Goal: Task Accomplishment & Management: Manage account settings

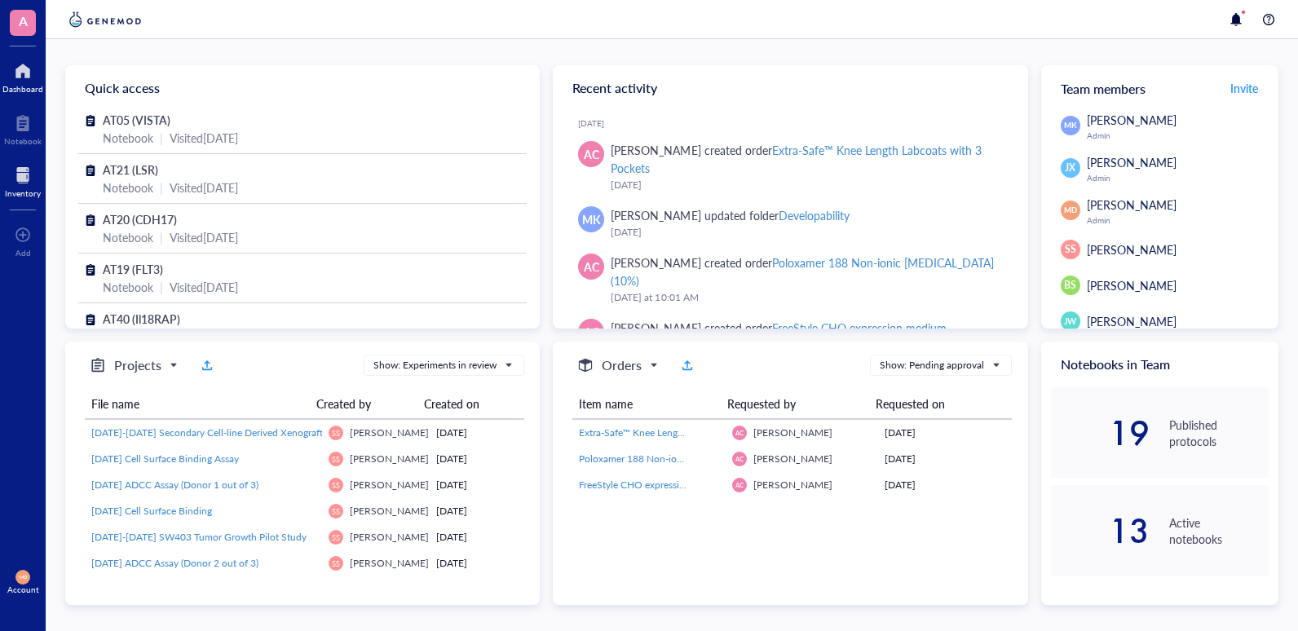
click at [22, 167] on div at bounding box center [23, 175] width 36 height 26
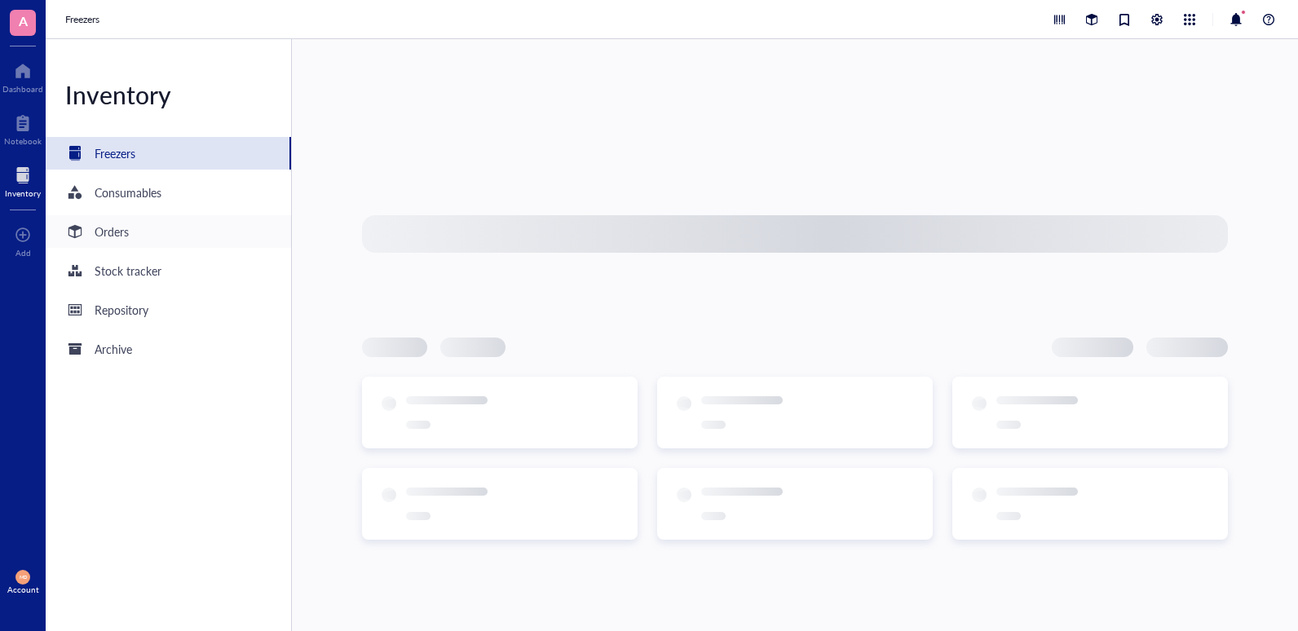
click at [101, 233] on div "Orders" at bounding box center [112, 232] width 34 height 18
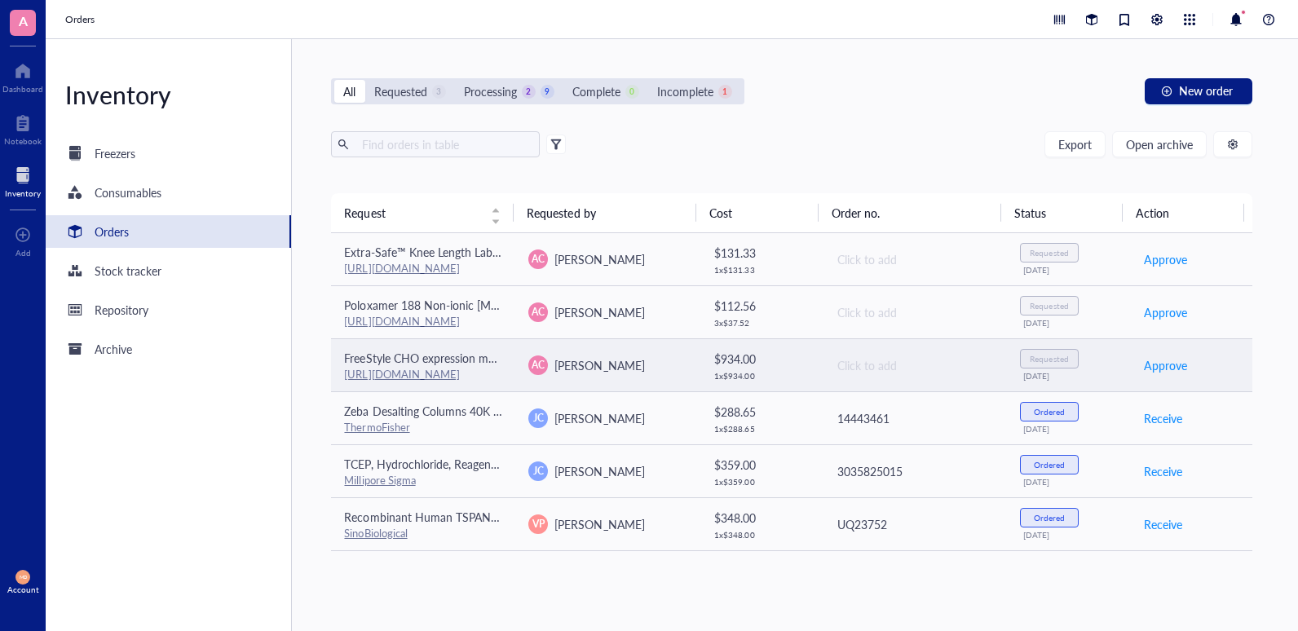
click at [652, 353] on td "AC Alberto Cisneros" at bounding box center [607, 364] width 184 height 53
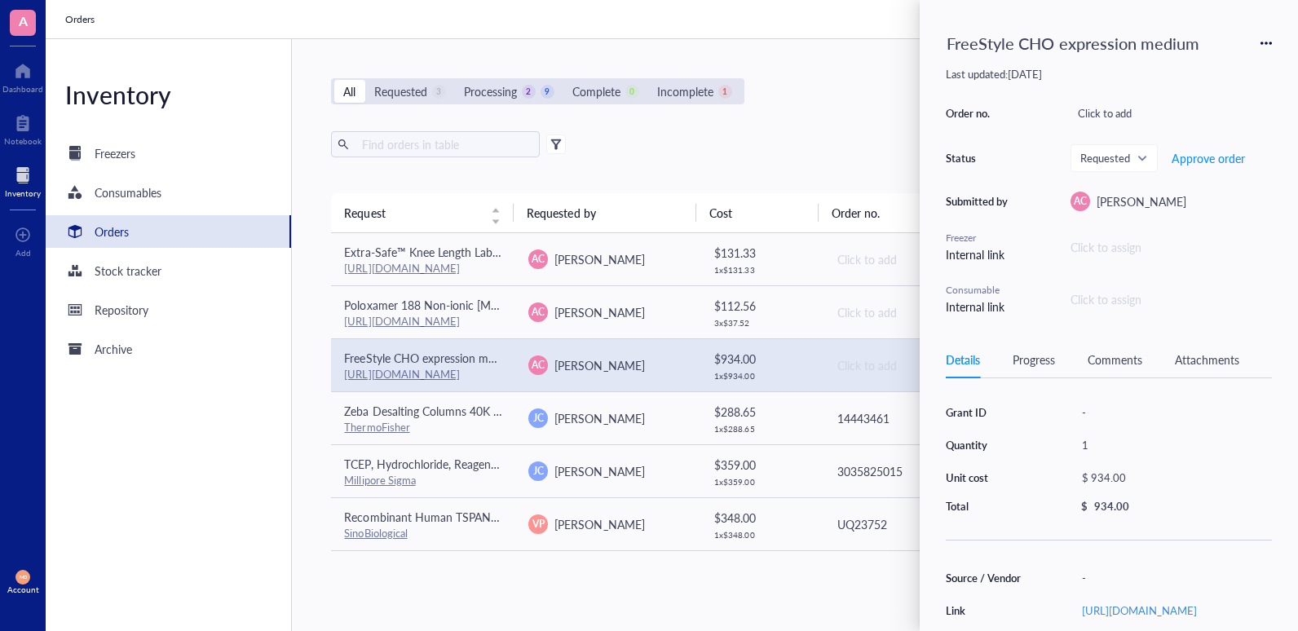
click at [1114, 301] on div "Click to assign" at bounding box center [1106, 299] width 71 height 18
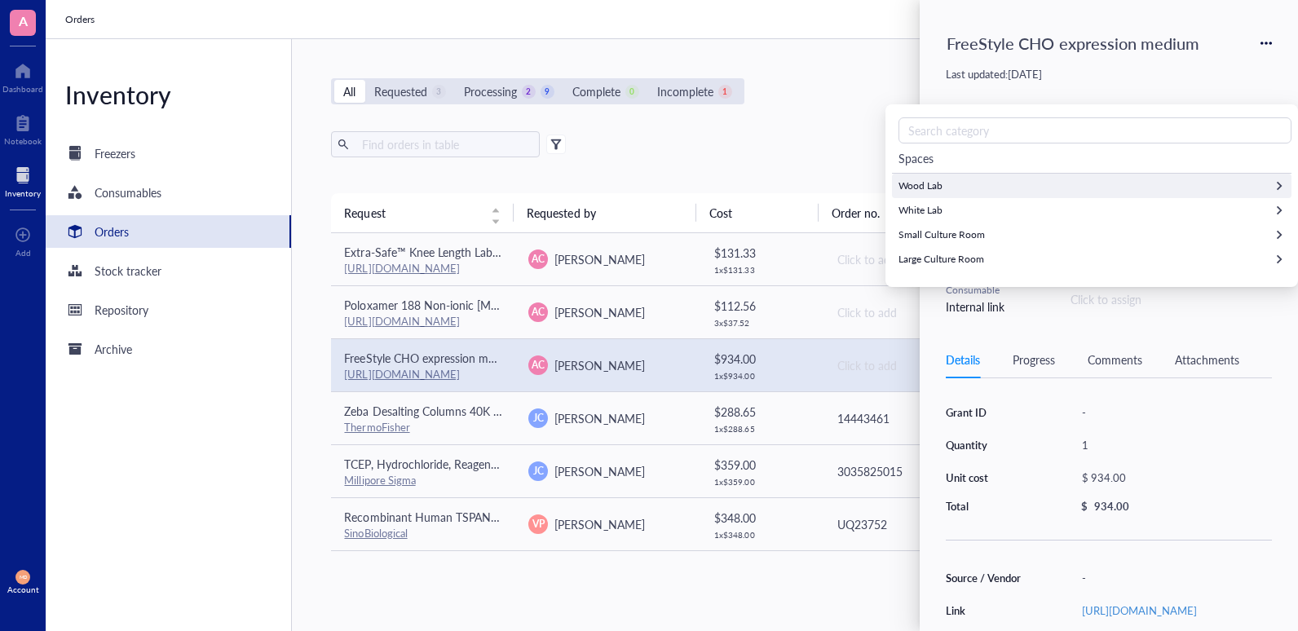
click at [961, 183] on div "Wood Lab" at bounding box center [1092, 186] width 400 height 24
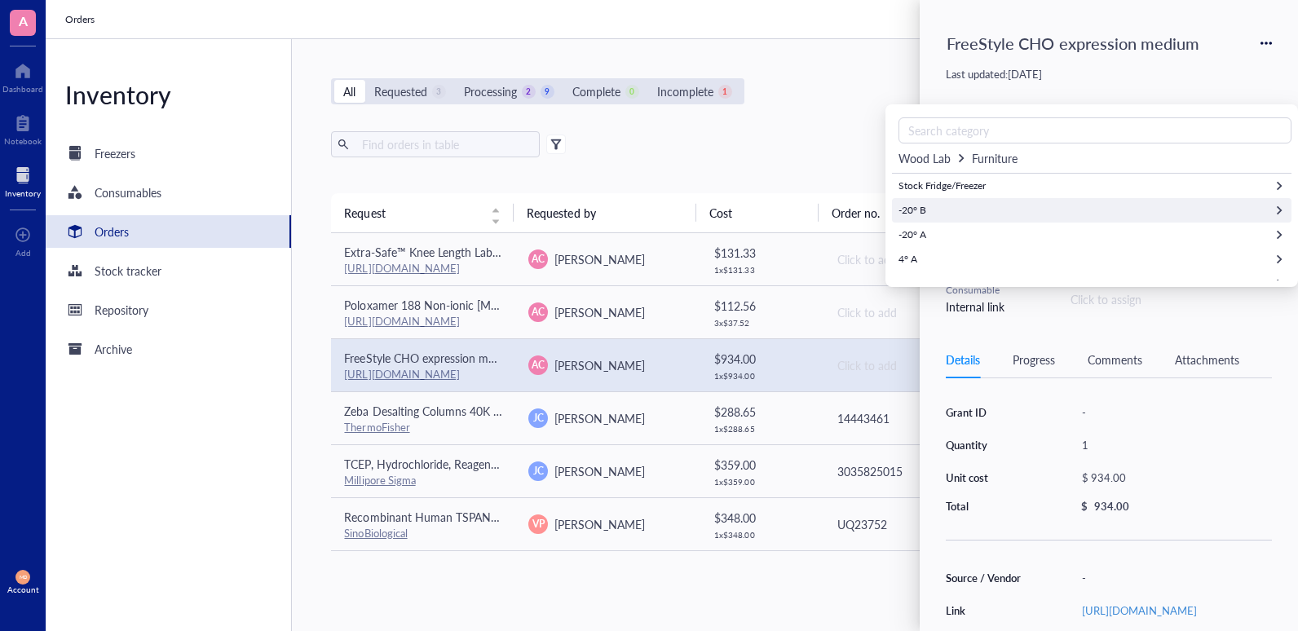
click at [976, 207] on div "-20° B" at bounding box center [1092, 210] width 400 height 24
click at [793, 95] on div "All Requested 3 Processing 2 9 Complete 0 Incomplete 1 New order" at bounding box center [791, 91] width 921 height 26
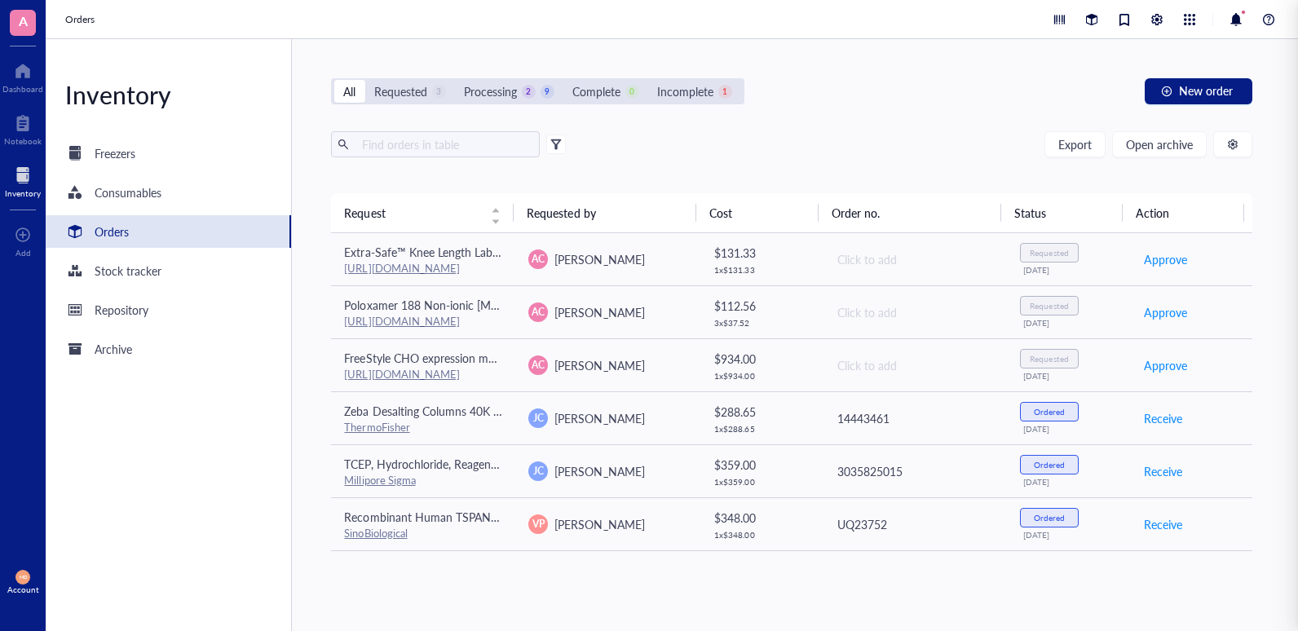
click at [863, 77] on div "All Requested 3 Processing 2 9 Complete 0 Incomplete 1 New order Export Open ar…" at bounding box center [792, 335] width 1000 height 592
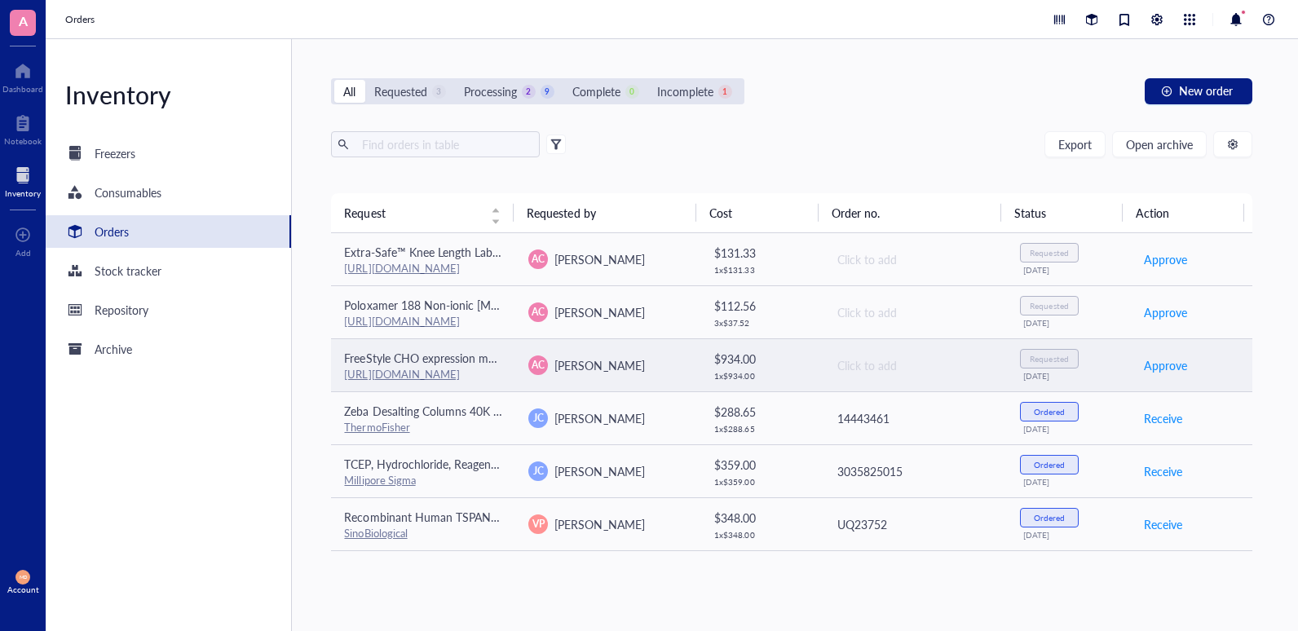
click at [661, 369] on div "AC Alberto Cisneros" at bounding box center [607, 366] width 158 height 20
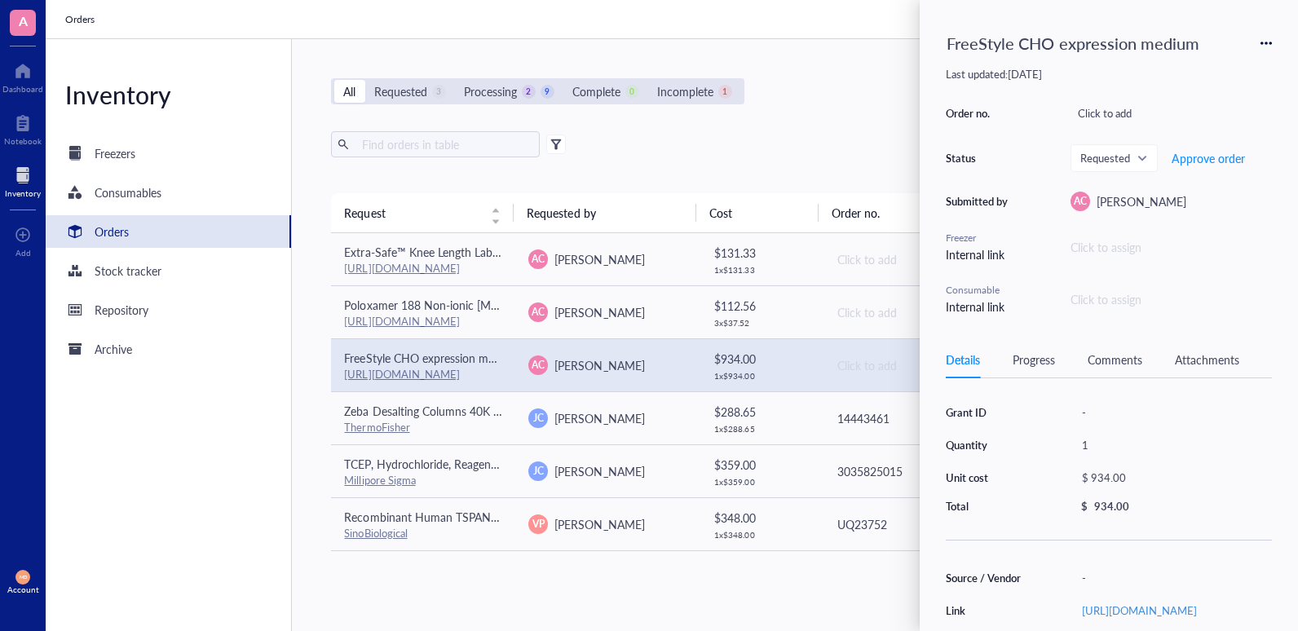
click at [1089, 292] on div "Click to assign" at bounding box center [1106, 299] width 71 height 18
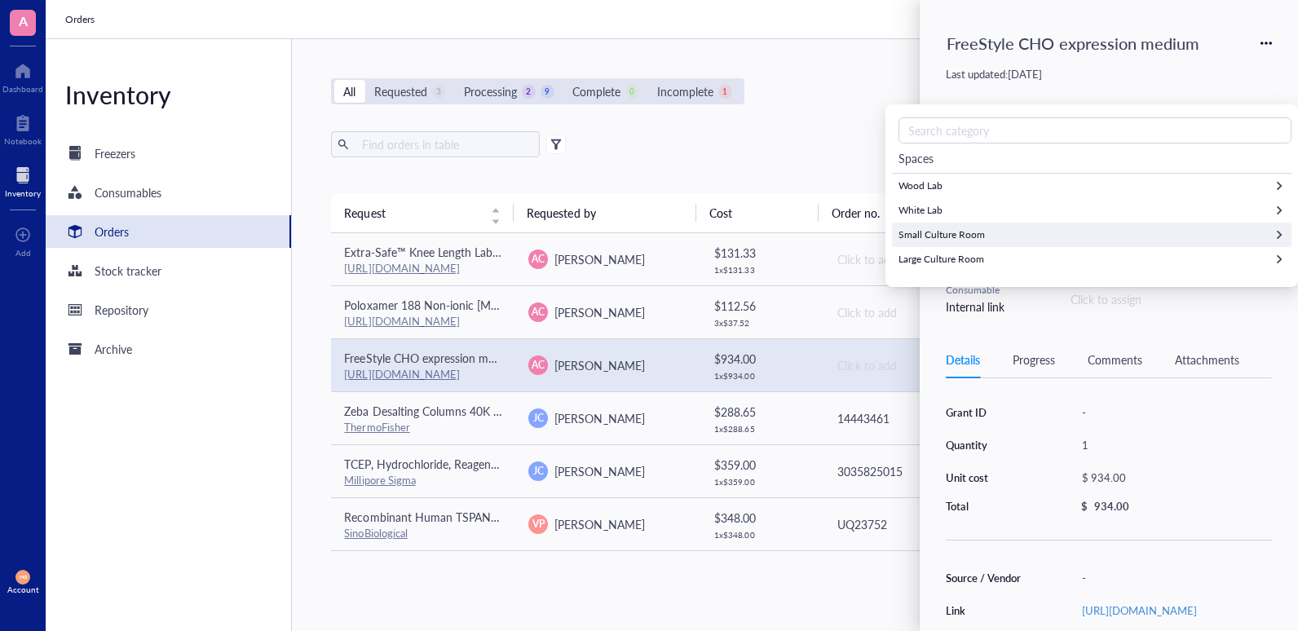
click at [985, 232] on div "Small Culture Room" at bounding box center [1092, 235] width 400 height 24
click at [974, 238] on div "4° C" at bounding box center [1092, 235] width 400 height 24
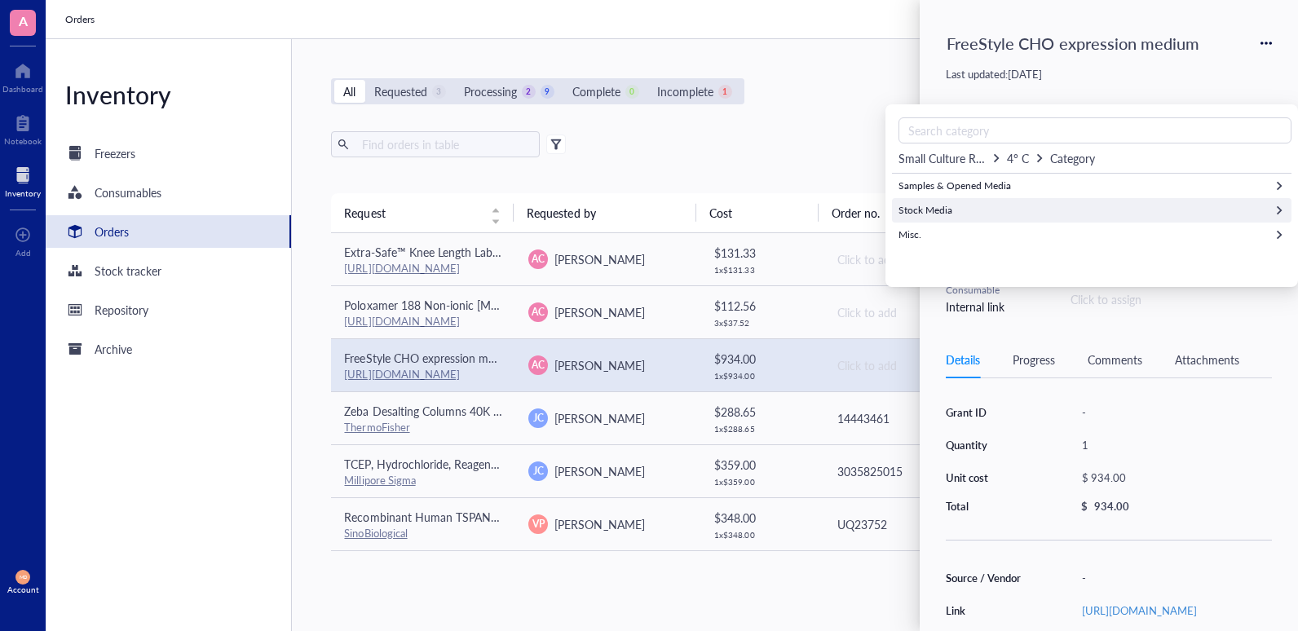
click at [1027, 204] on div "Stock Media" at bounding box center [1092, 210] width 400 height 24
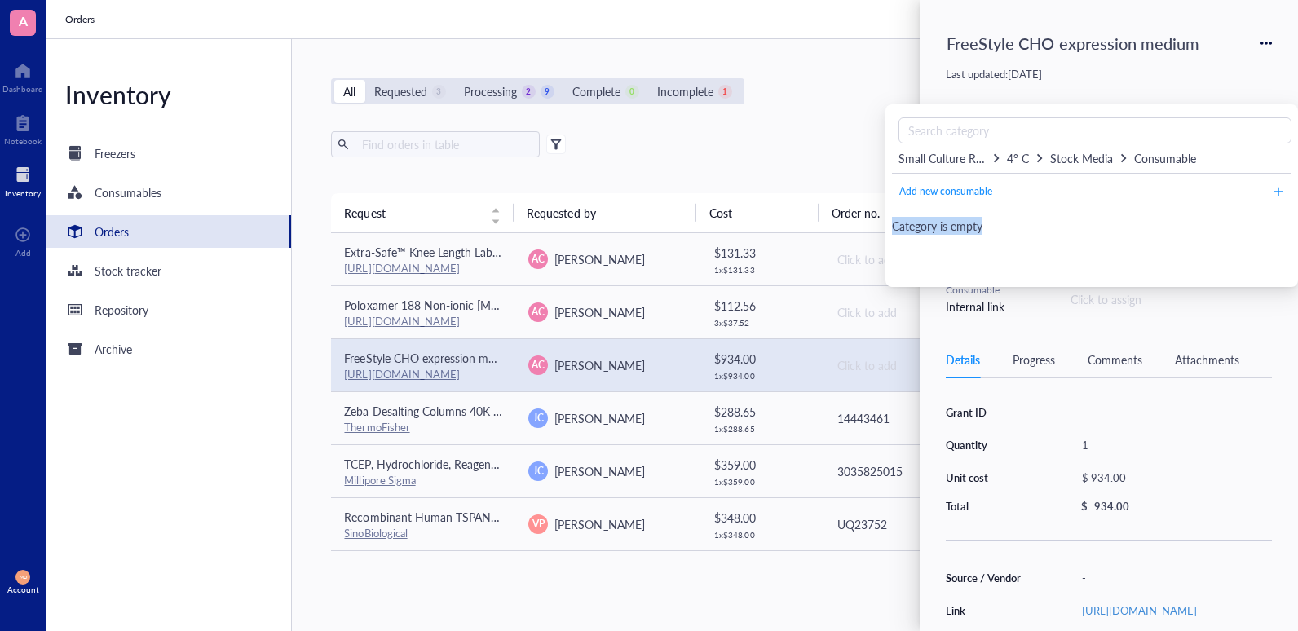
drag, startPoint x: 974, startPoint y: 228, endPoint x: 895, endPoint y: 219, distance: 80.4
click at [895, 219] on div "Category is empty" at bounding box center [1092, 226] width 400 height 18
click at [957, 192] on span "Add new consumable" at bounding box center [945, 191] width 93 height 15
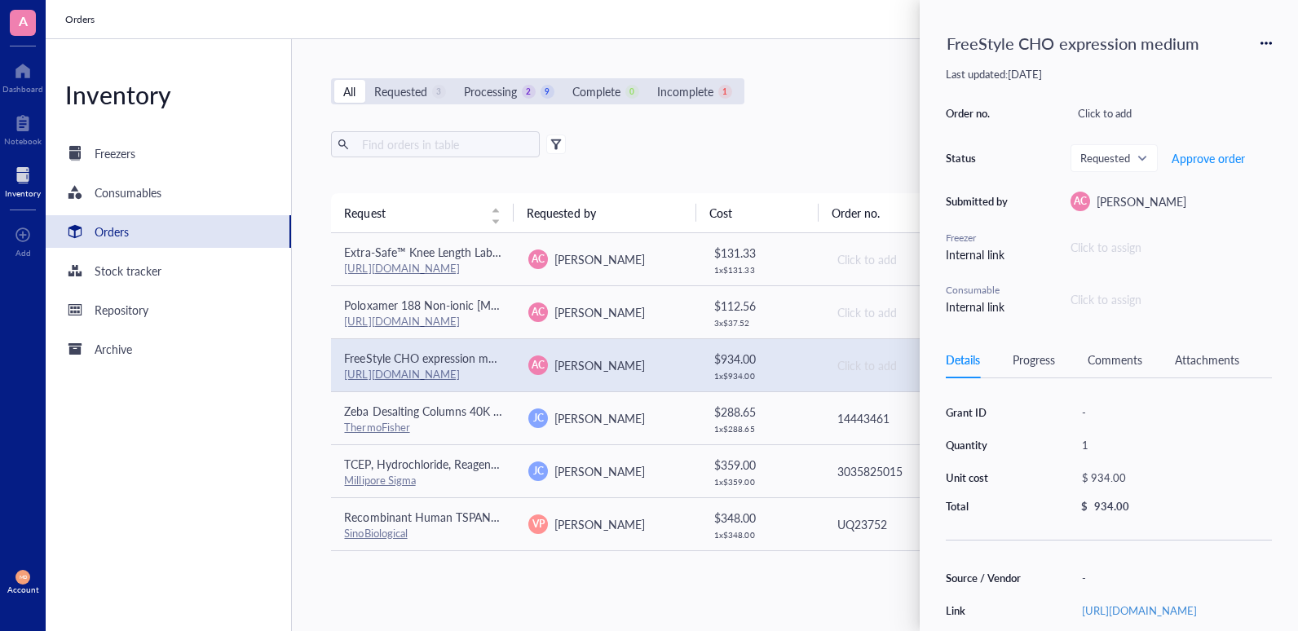
type input "2025-08-14"
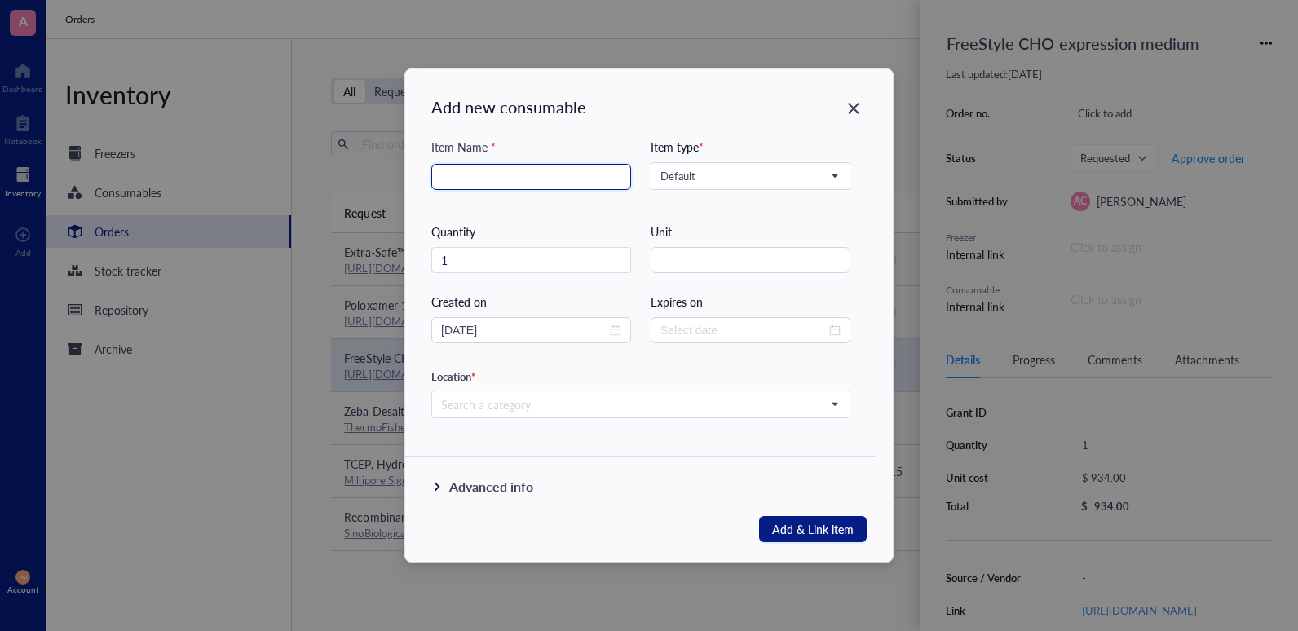
drag, startPoint x: 439, startPoint y: 176, endPoint x: 546, endPoint y: 173, distance: 107.7
click at [546, 173] on div at bounding box center [531, 177] width 200 height 26
click at [860, 113] on icon "Close" at bounding box center [853, 108] width 15 height 15
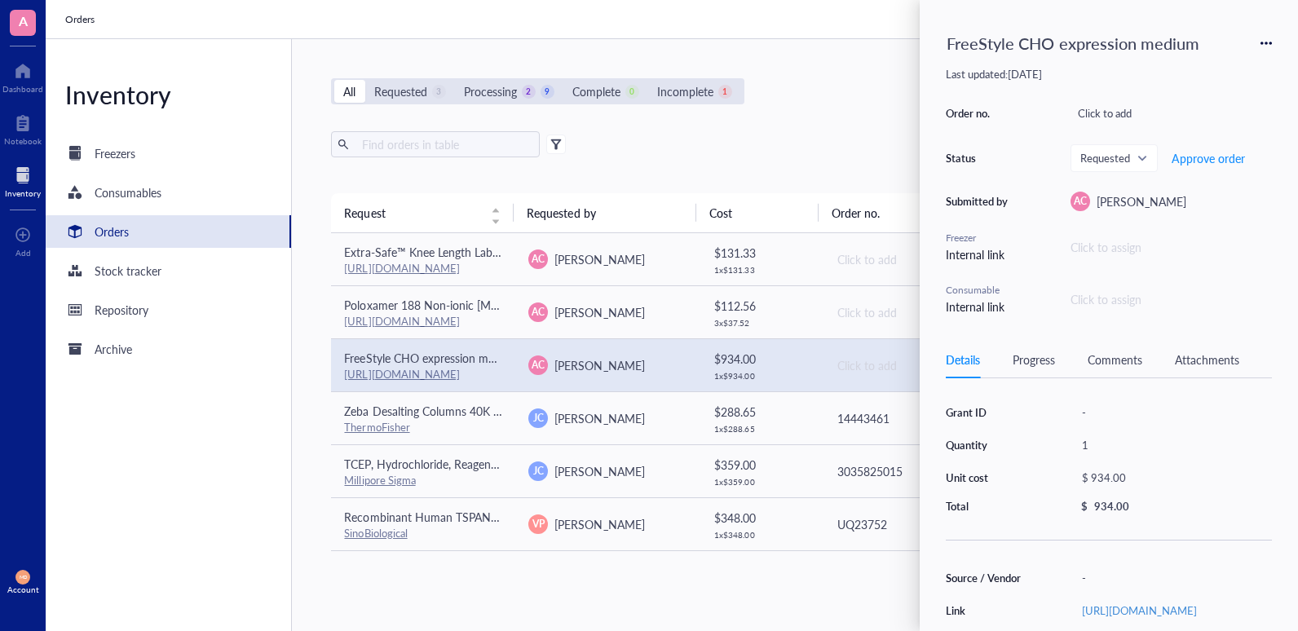
click at [1137, 252] on div "Click to assign" at bounding box center [1171, 247] width 201 height 18
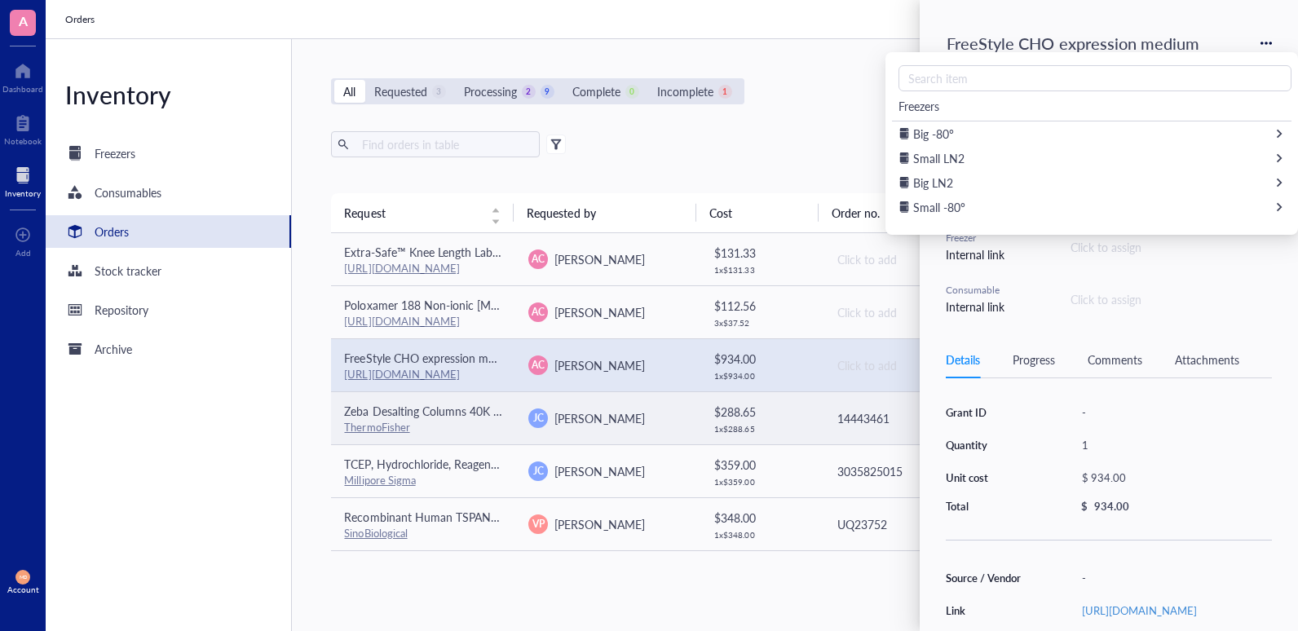
click at [823, 426] on td "14443461" at bounding box center [915, 417] width 184 height 53
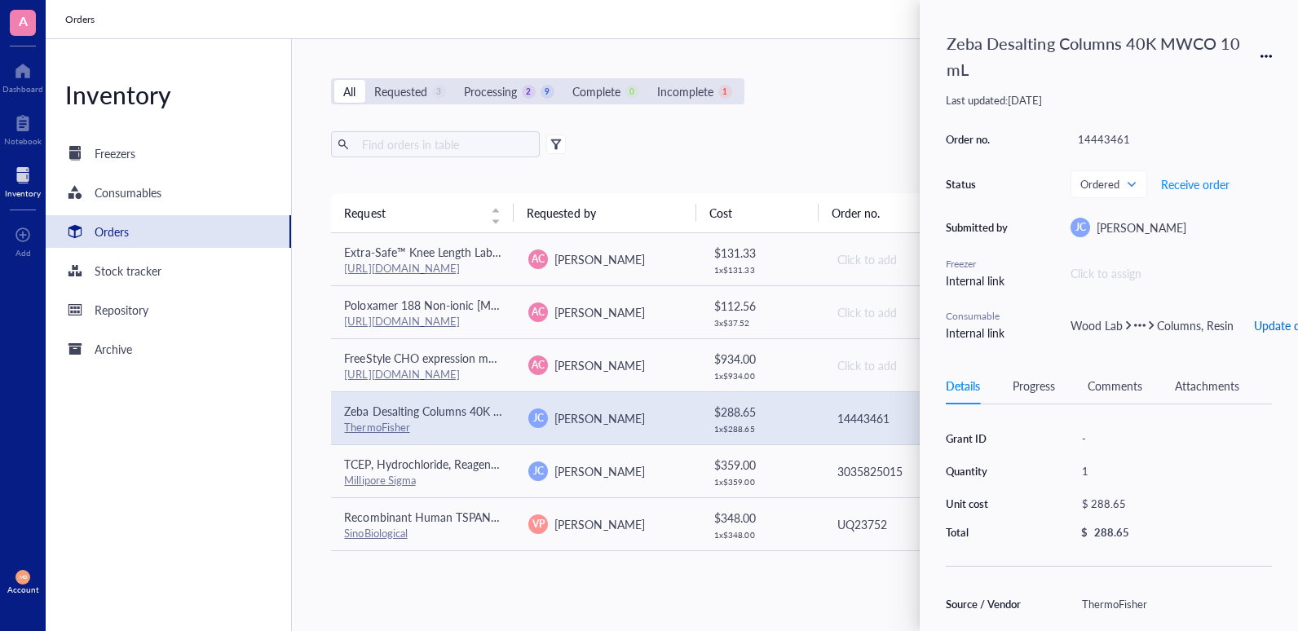
click at [1226, 329] on span "Update qty" at bounding box center [1282, 325] width 56 height 13
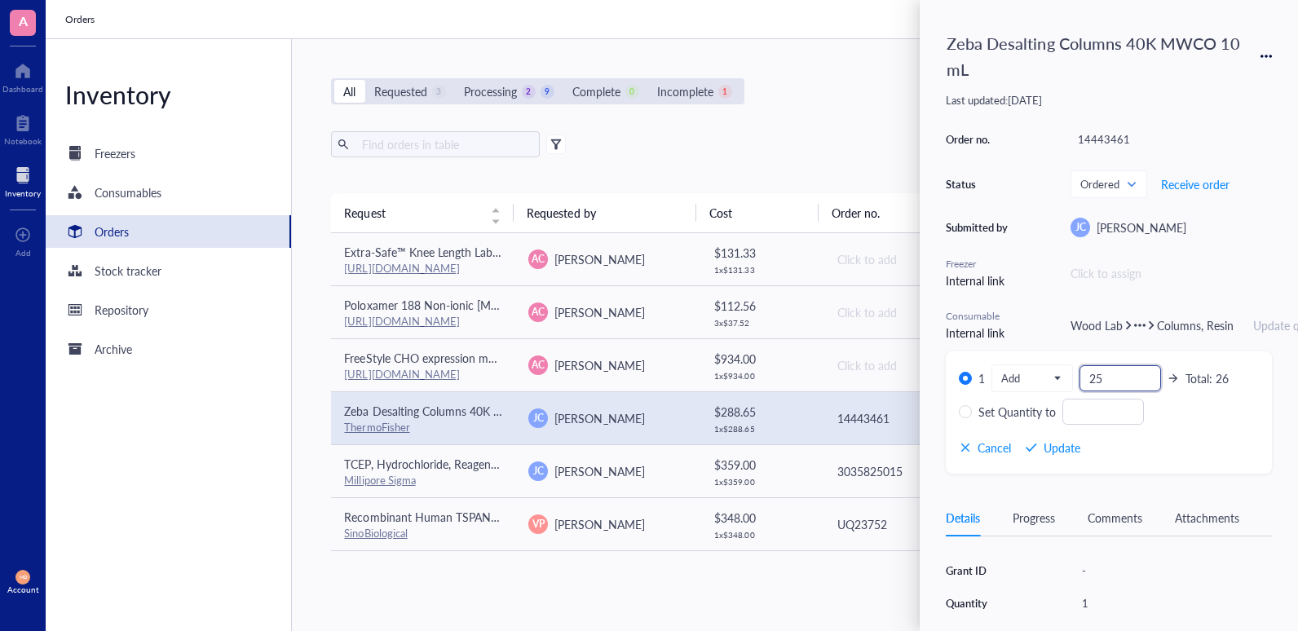
type input "25"
click at [855, 137] on div "Export Open archive" at bounding box center [791, 144] width 921 height 26
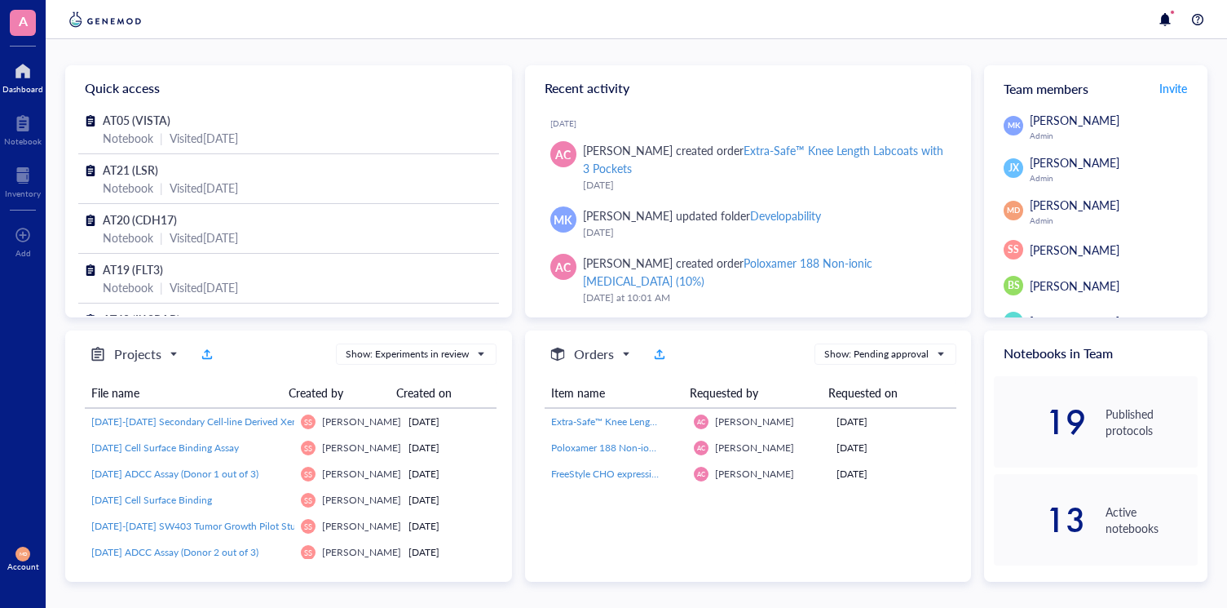
drag, startPoint x: 7, startPoint y: 455, endPoint x: 7, endPoint y: 439, distance: 16.3
click at [8, 455] on div "A Dashboard Notebook Inventory To pick up a draggable item, press the space bar…" at bounding box center [23, 304] width 46 height 608
